Goal: Navigation & Orientation: Find specific page/section

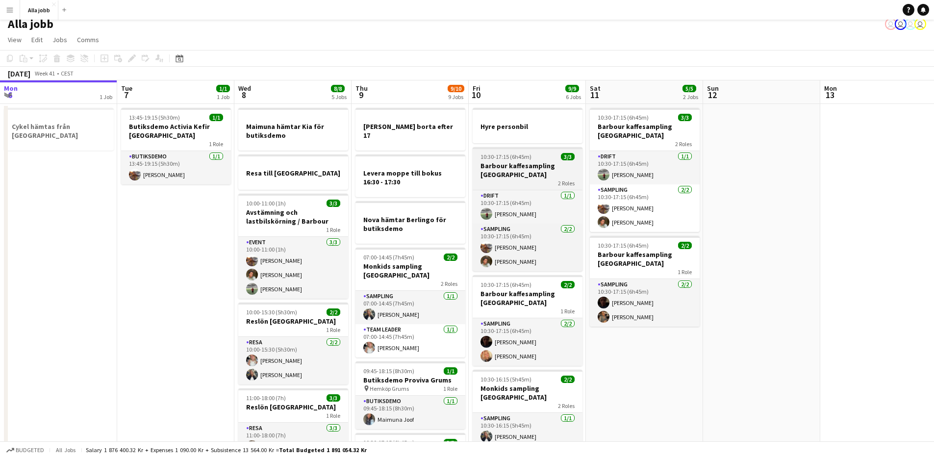
scroll to position [0, 247]
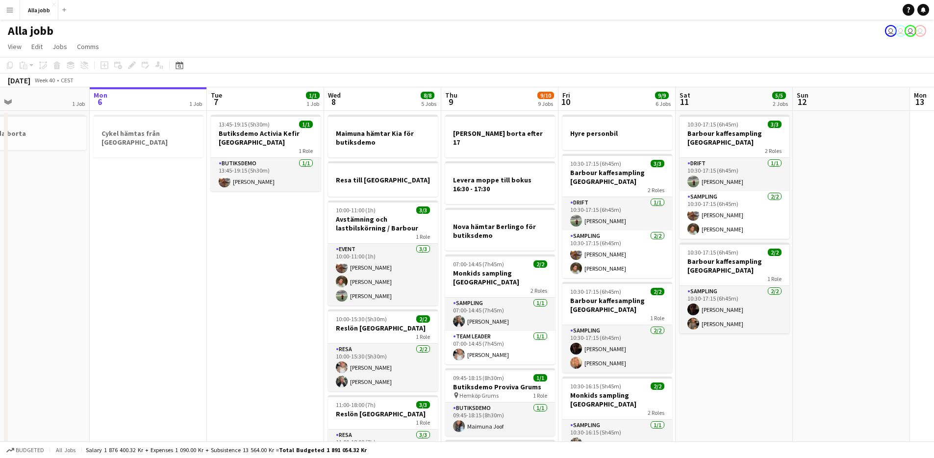
drag, startPoint x: 554, startPoint y: 291, endPoint x: 667, endPoint y: 291, distance: 112.3
click at [665, 291] on app-calendar-viewport "Fri 3 6/6 6 Jobs Sat 4 3/3 3 Jobs Sun 5 1 Job Mon 6 1 Job Tue 7 1/1 1 Job Wed 8…" at bounding box center [467, 466] width 934 height 759
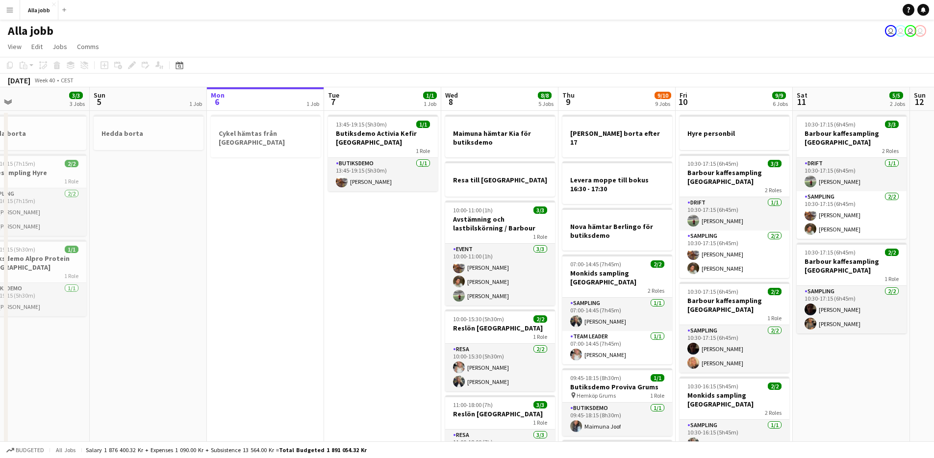
scroll to position [0, 255]
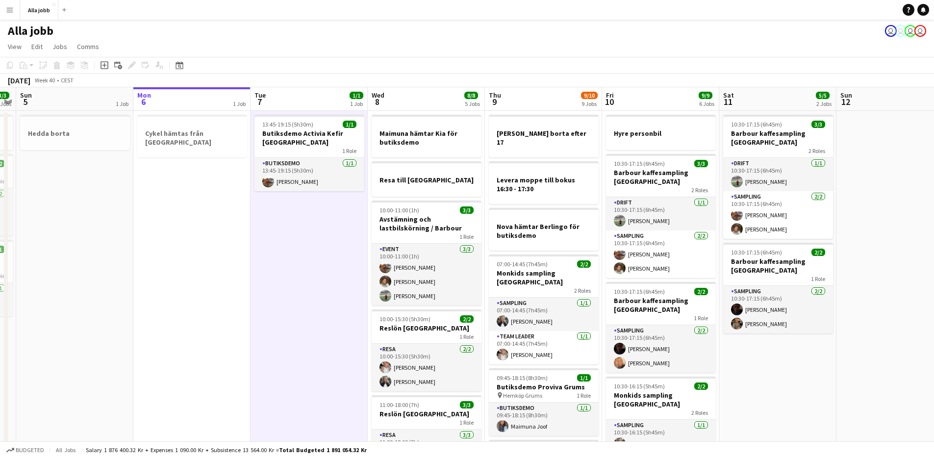
drag, startPoint x: 368, startPoint y: 275, endPoint x: 301, endPoint y: 283, distance: 66.8
click at [289, 284] on app-calendar-viewport "Thu 2 3/3 4 Jobs Fri 3 6/6 6 Jobs Sat 4 3/3 3 Jobs Sun 5 1 Job Mon 6 1 Job Tue …" at bounding box center [467, 466] width 934 height 759
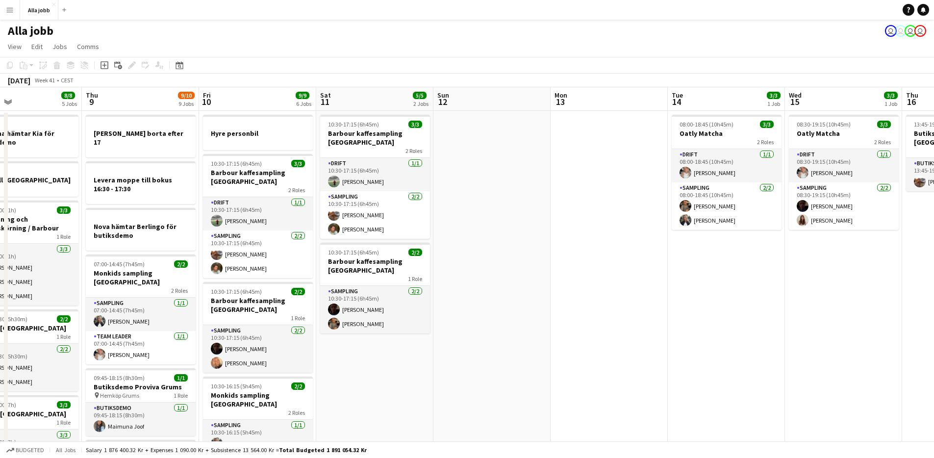
drag, startPoint x: 828, startPoint y: 376, endPoint x: 681, endPoint y: 365, distance: 147.5
click at [680, 368] on app-calendar-viewport "Sat 4 3/3 3 Jobs Sun 5 1 Job Mon 6 1 Job Tue 7 1/1 1 Job Wed 8 8/8 5 Jobs Thu 9…" at bounding box center [467, 466] width 934 height 759
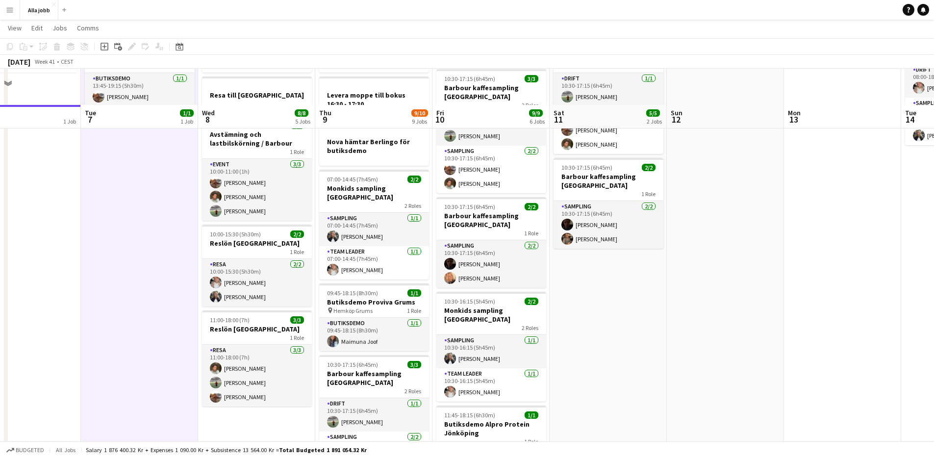
scroll to position [0, 0]
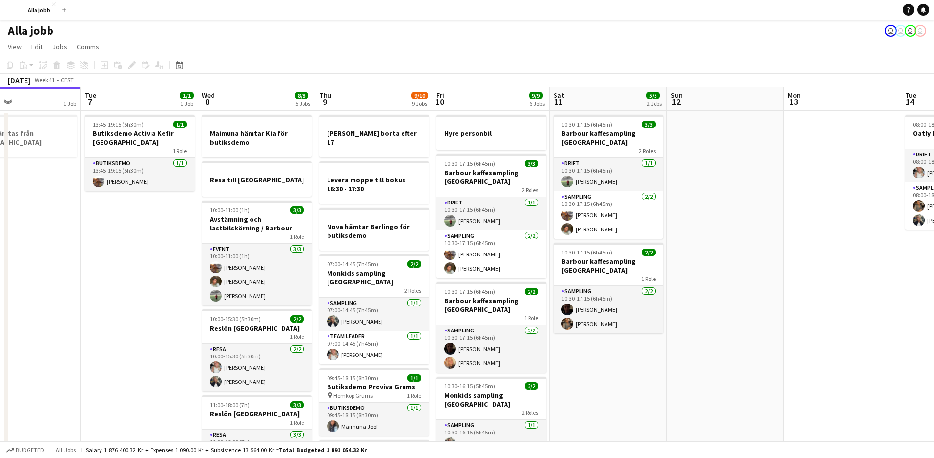
drag, startPoint x: 727, startPoint y: 334, endPoint x: 727, endPoint y: 329, distance: 5.4
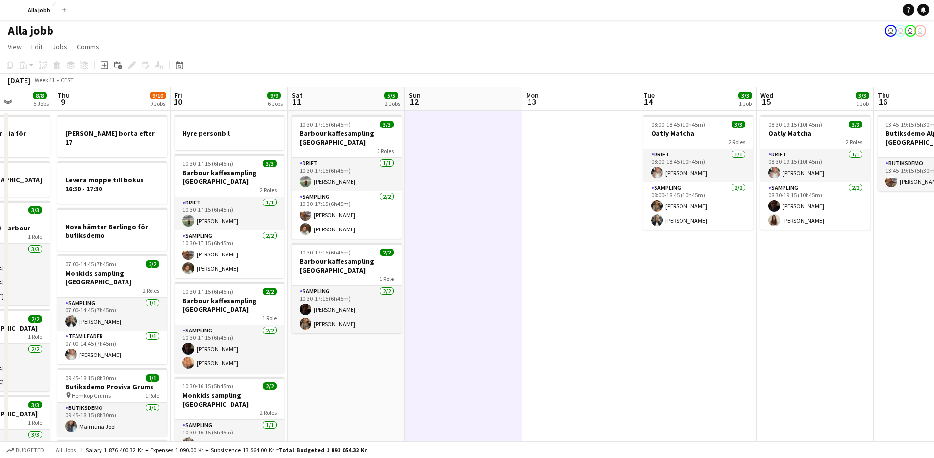
drag, startPoint x: 694, startPoint y: 293, endPoint x: 512, endPoint y: 327, distance: 185.6
click at [439, 361] on app-calendar-viewport "Mon 6 1 Job Tue 7 1/1 1 Job Wed 8 8/8 5 Jobs Thu 9 9/10 9 Jobs Fri 10 9/9 6 Job…" at bounding box center [467, 466] width 934 height 759
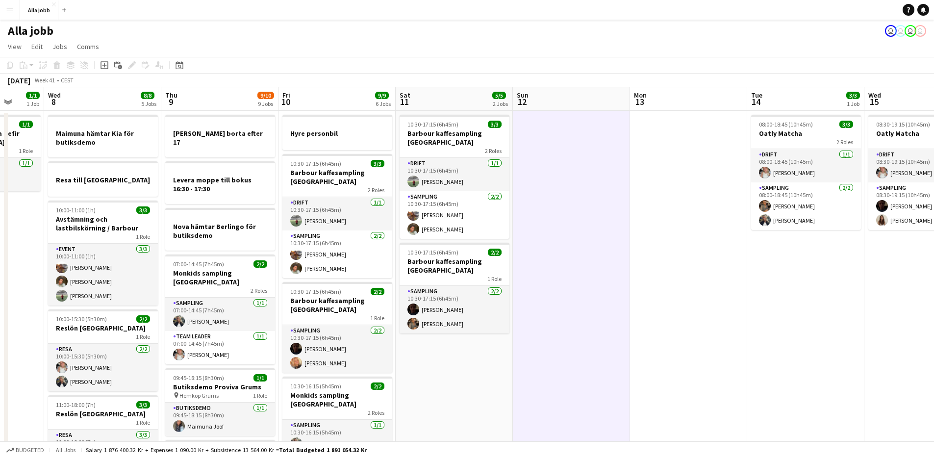
drag, startPoint x: 512, startPoint y: 327, endPoint x: 606, endPoint y: 317, distance: 95.2
click at [606, 317] on app-calendar-viewport "Sun 5 1 Job Mon 6 1 Job Tue 7 1/1 1 Job Wed 8 8/8 5 Jobs Thu 9 9/10 9 Jobs Fri …" at bounding box center [467, 466] width 934 height 759
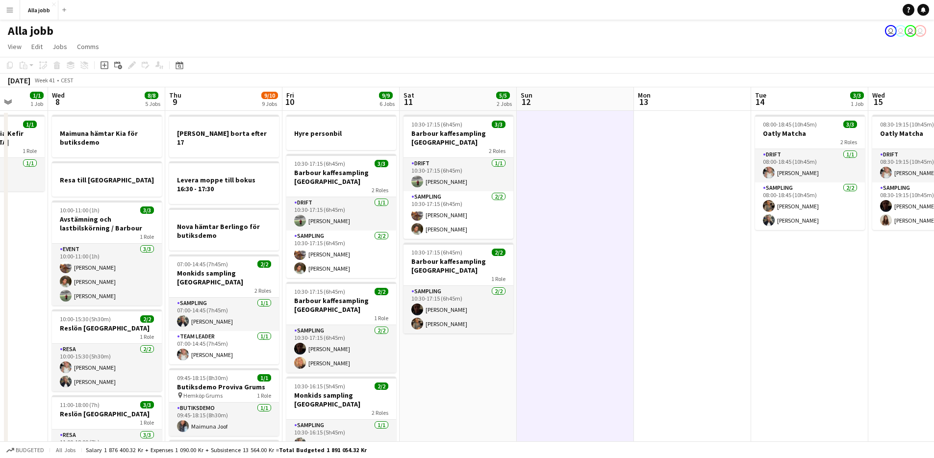
click at [594, 319] on app-calendar-viewport "Sun 5 1 Job Mon 6 1 Job Tue 7 1/1 1 Job Wed 8 8/8 5 Jobs Thu 9 9/10 9 Jobs Fri …" at bounding box center [467, 466] width 934 height 759
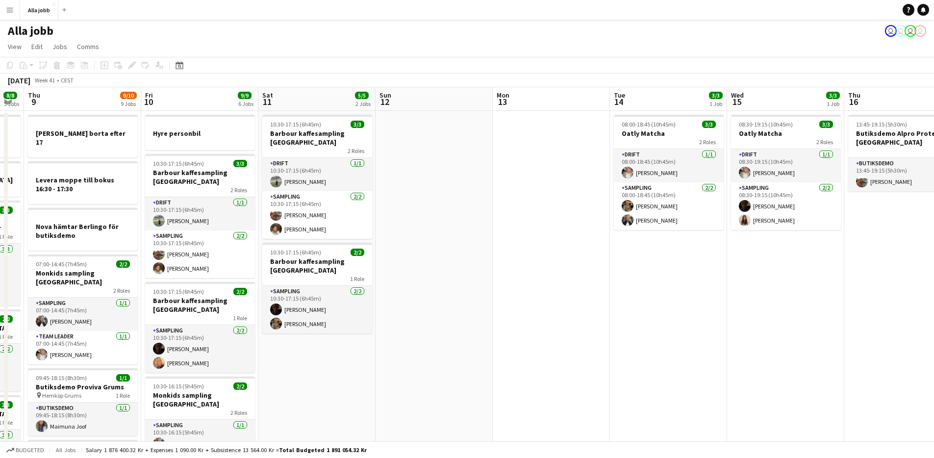
drag, startPoint x: 587, startPoint y: 322, endPoint x: 756, endPoint y: 309, distance: 169.6
click at [704, 315] on app-calendar-viewport "Tue 7 1/1 1 Job Wed 8 8/8 5 Jobs Thu 9 9/10 9 Jobs Fri 10 9/9 6 Jobs Sat 11 5/5…" at bounding box center [467, 466] width 934 height 759
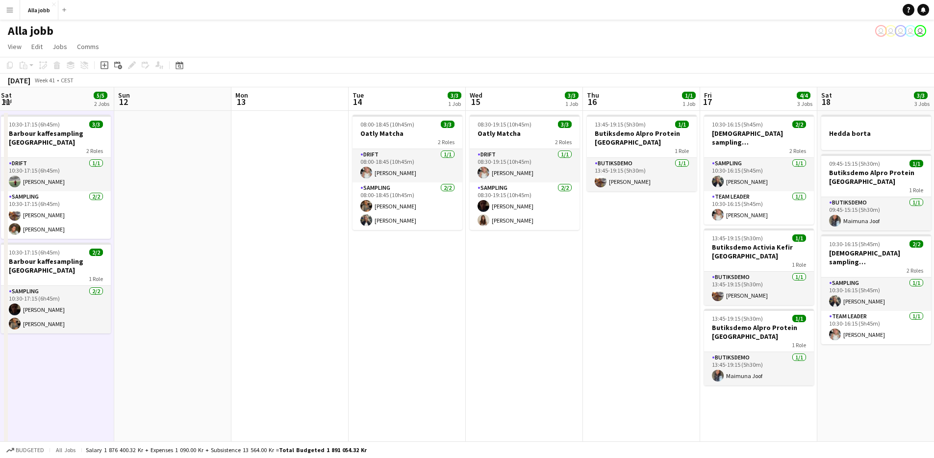
scroll to position [0, 362]
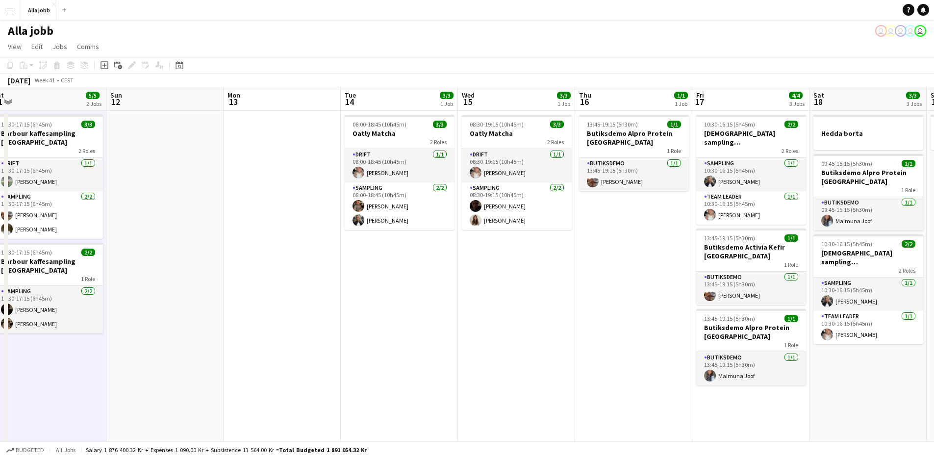
drag, startPoint x: 509, startPoint y: 359, endPoint x: 49, endPoint y: 358, distance: 460.3
